Goal: Task Accomplishment & Management: Use online tool/utility

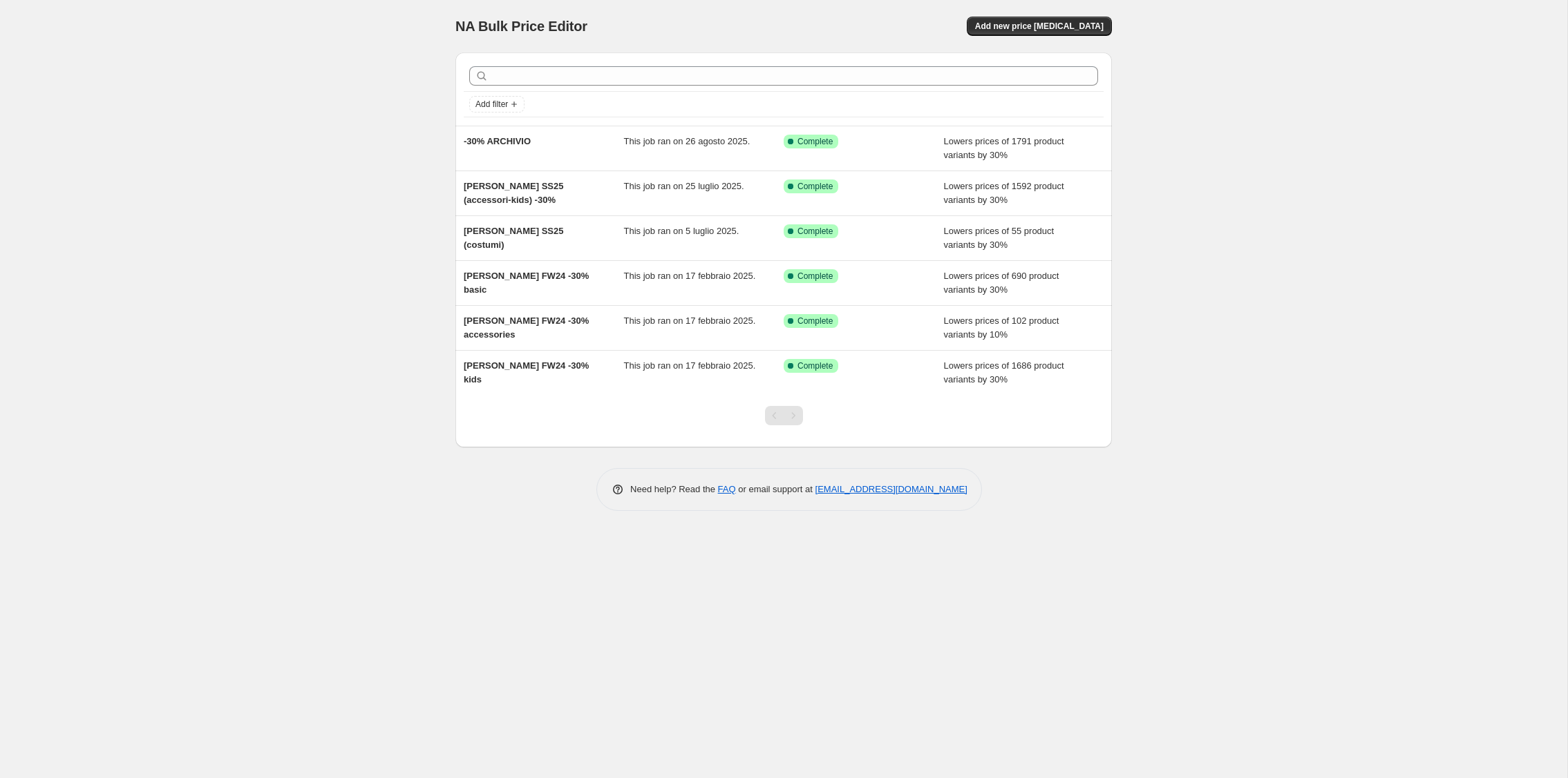
click at [258, 180] on div "NA Bulk Price Editor. This page is ready NA Bulk Price Editor Add new price cha…" at bounding box center [783, 389] width 1567 height 778
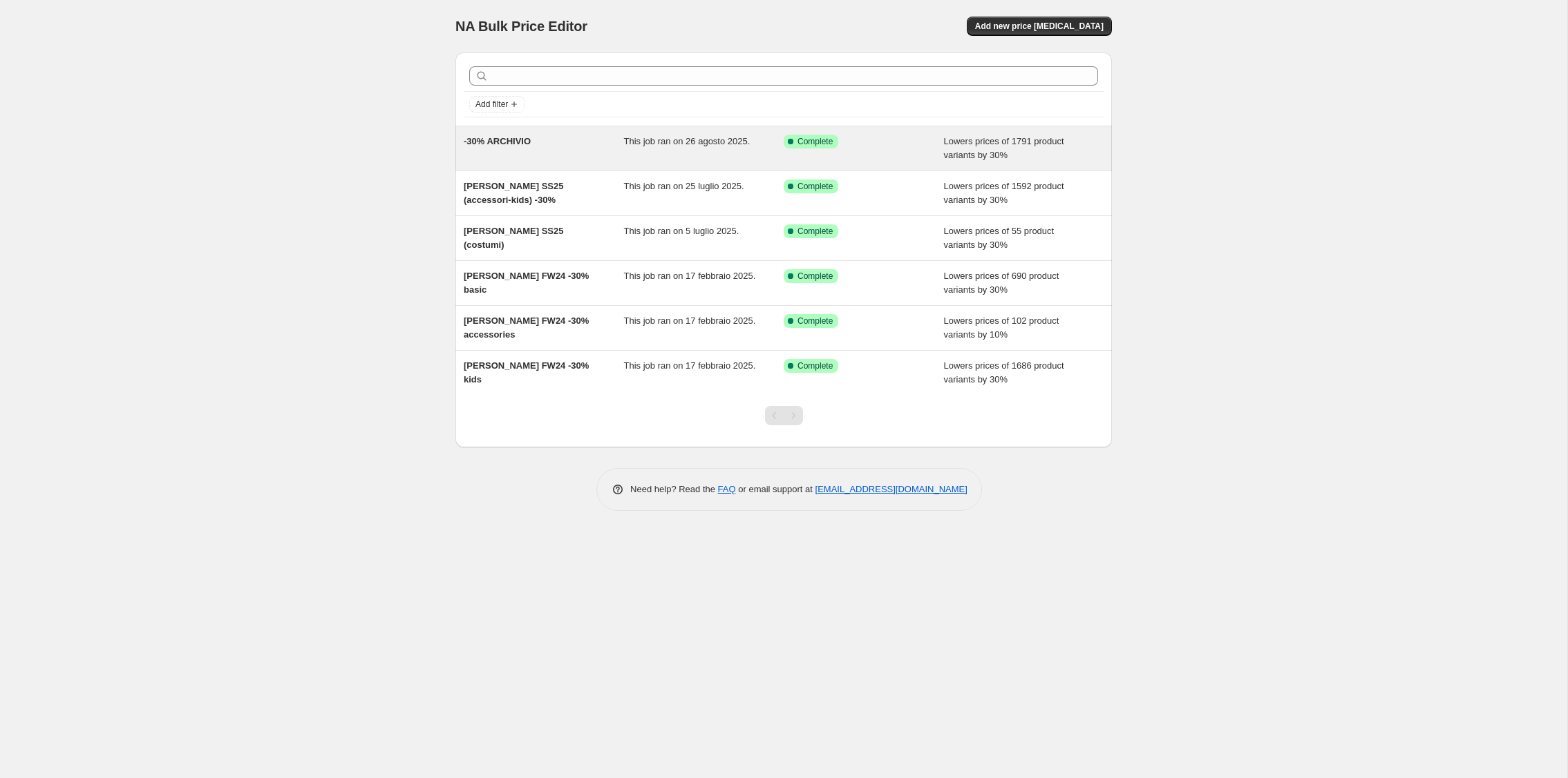
click at [643, 158] on div "This job ran on 26 agosto 2025." at bounding box center [704, 148] width 161 height 28
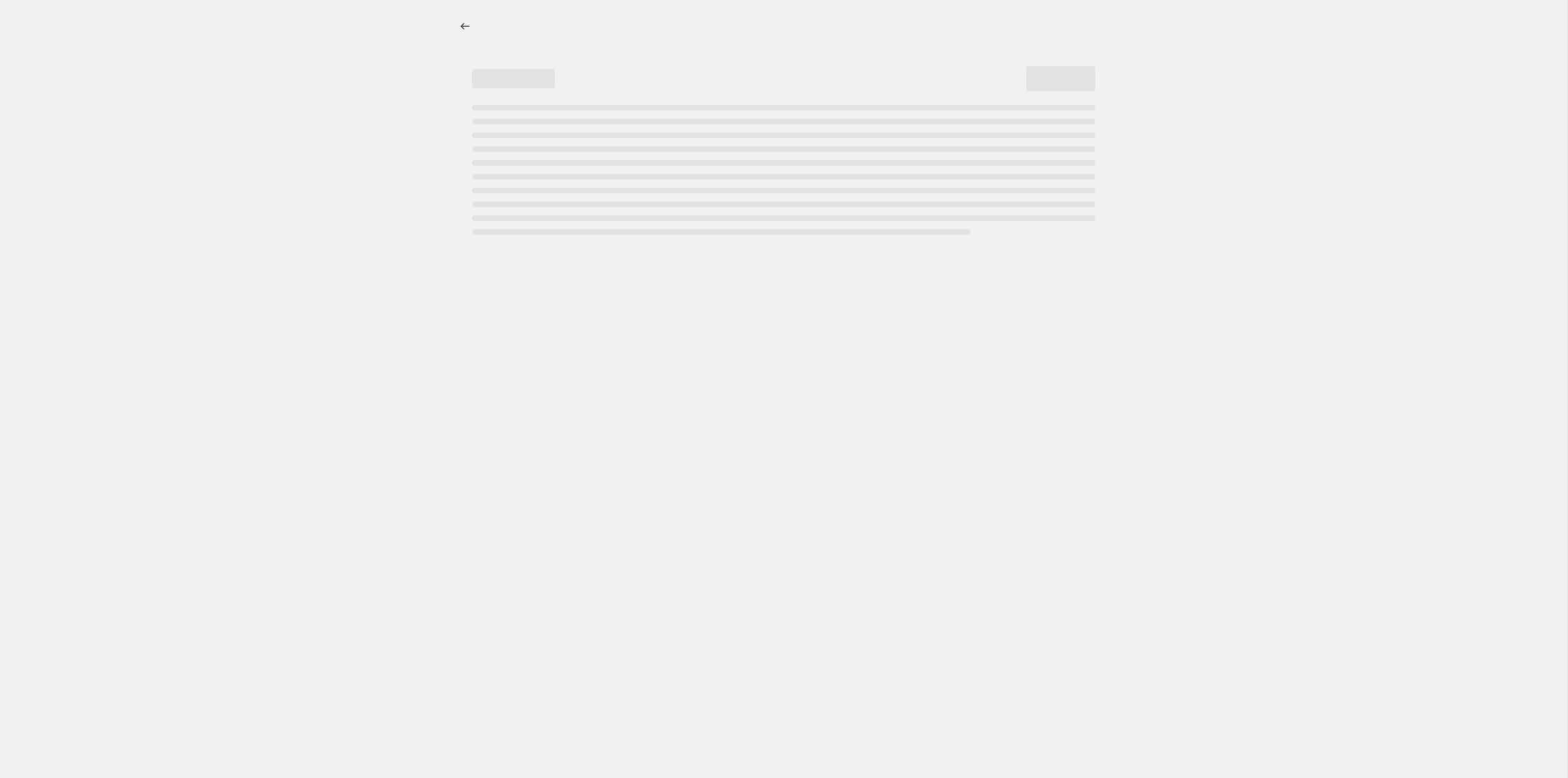
select select "percentage"
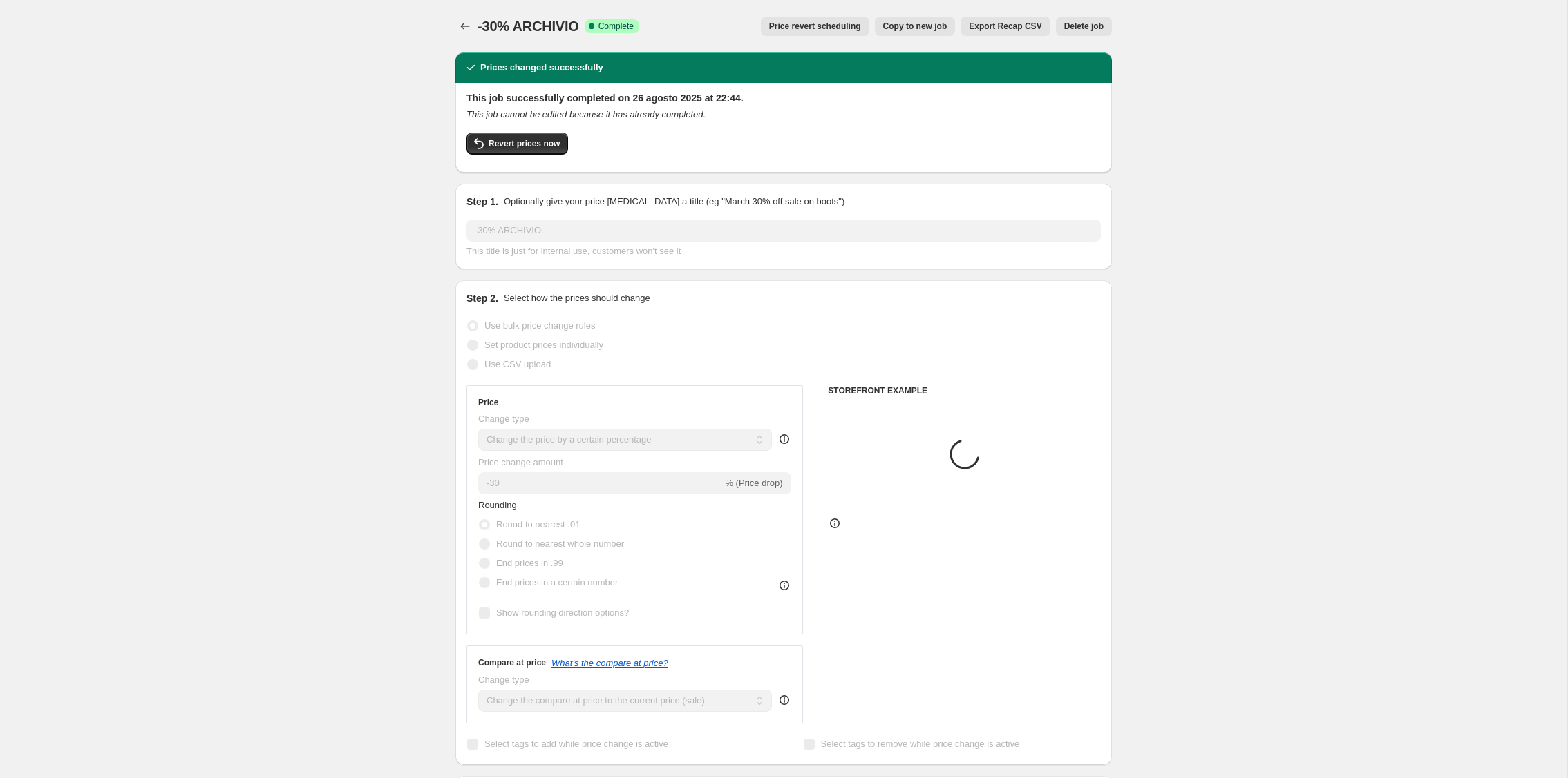
select select "collection"
click at [467, 24] on icon "Price change jobs" at bounding box center [465, 26] width 13 height 13
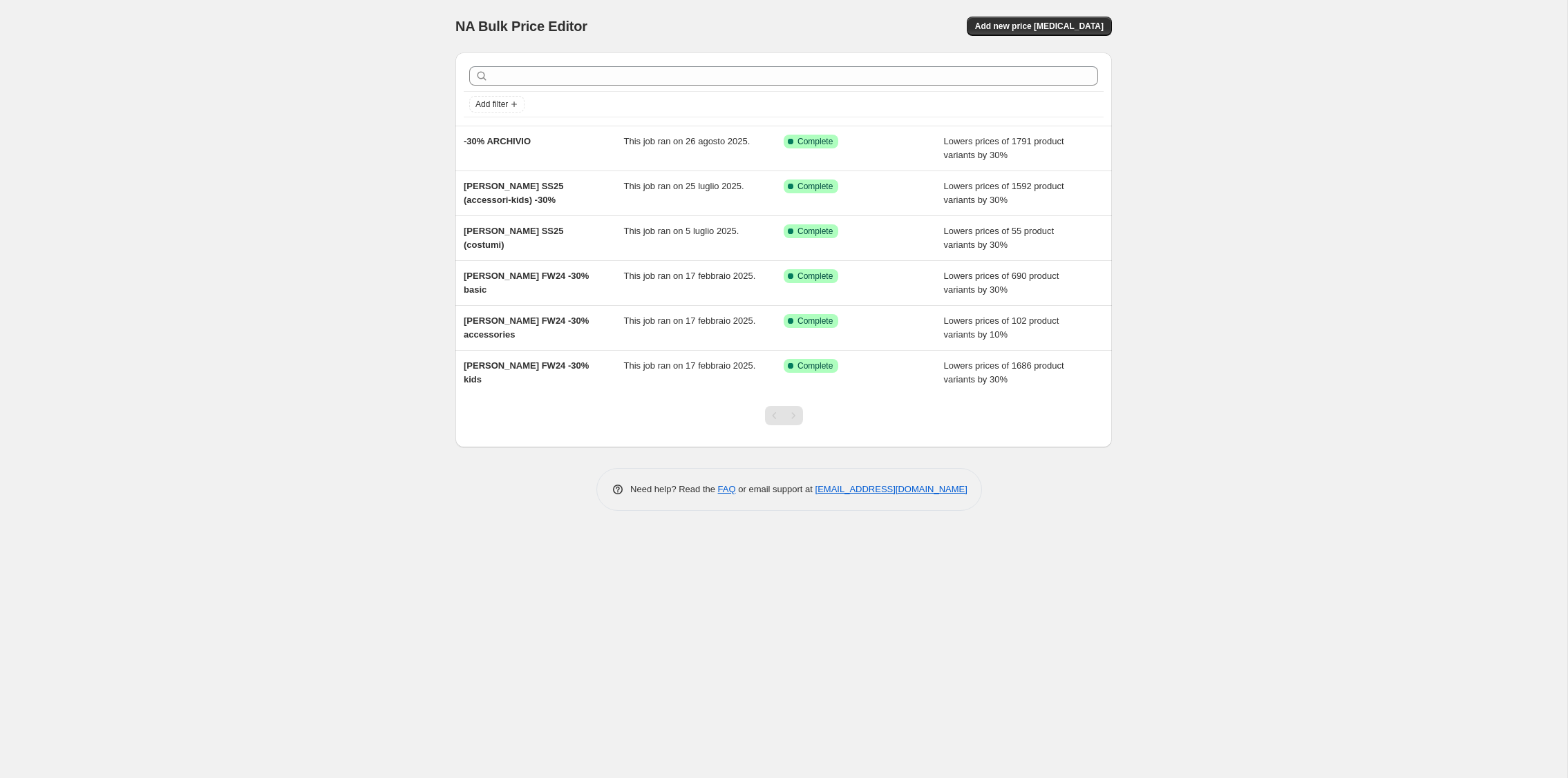
click at [312, 243] on div "NA Bulk Price Editor. This page is ready NA Bulk Price Editor Add new price cha…" at bounding box center [783, 389] width 1567 height 778
click at [50, 235] on div "NA Bulk Price Editor. This page is ready NA Bulk Price Editor Add new price cha…" at bounding box center [783, 389] width 1567 height 778
